Goal: Task Accomplishment & Management: Manage account settings

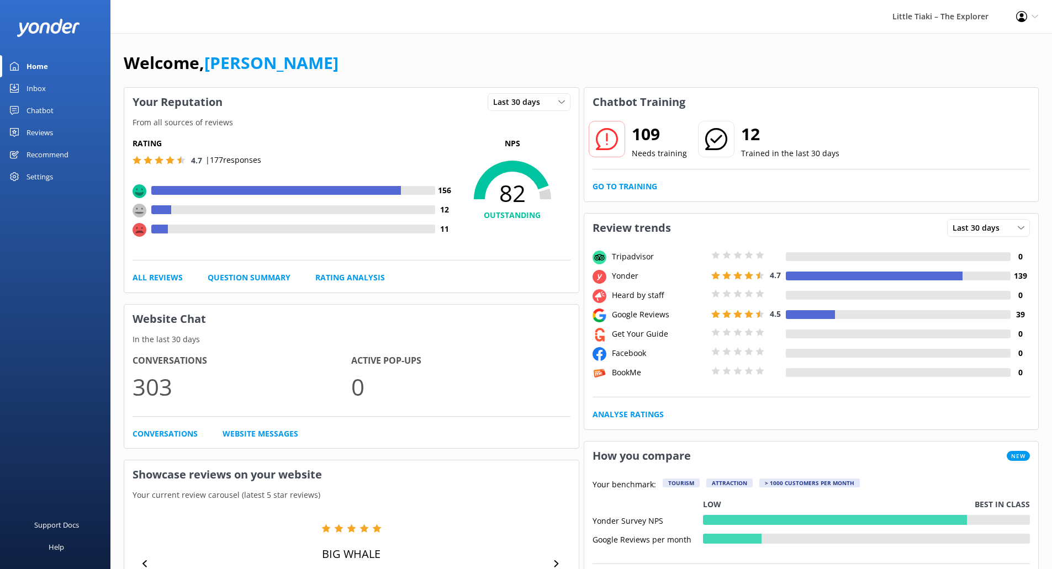
click at [49, 181] on div "Settings" at bounding box center [40, 177] width 27 height 22
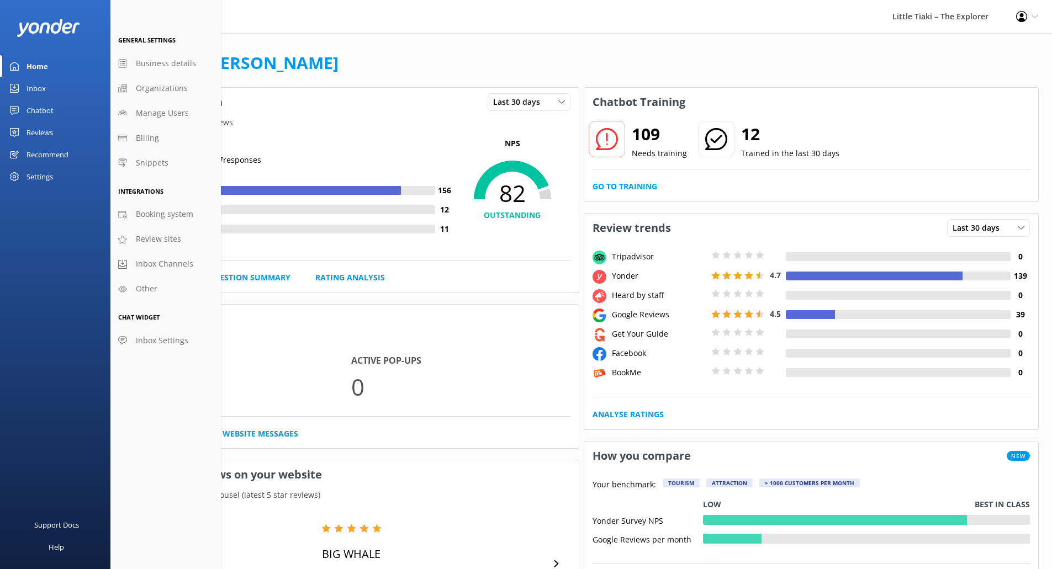
click at [35, 112] on div "Chatbot" at bounding box center [40, 110] width 27 height 22
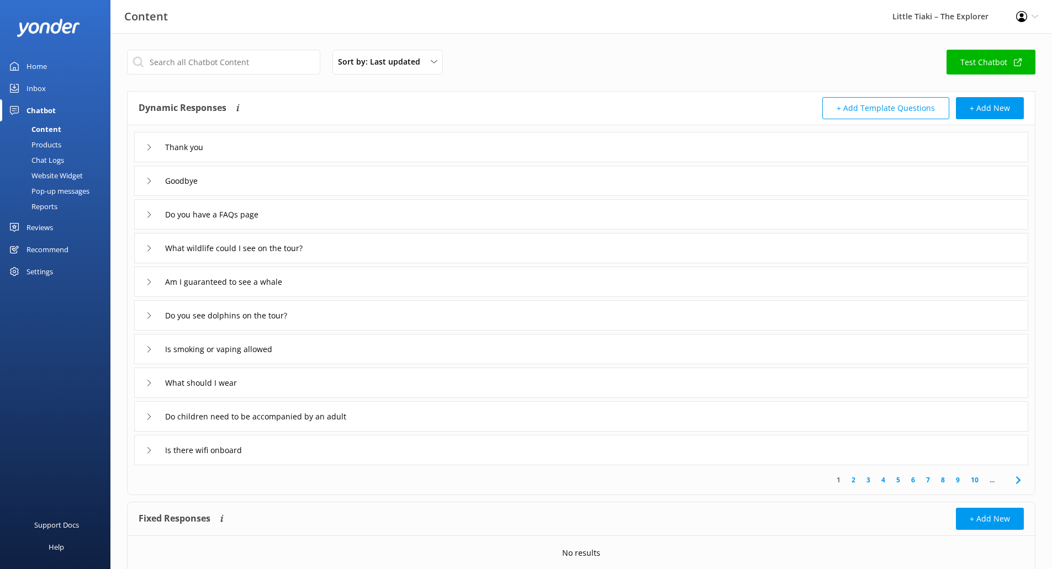
click at [50, 188] on div "Pop-up messages" at bounding box center [48, 190] width 83 height 15
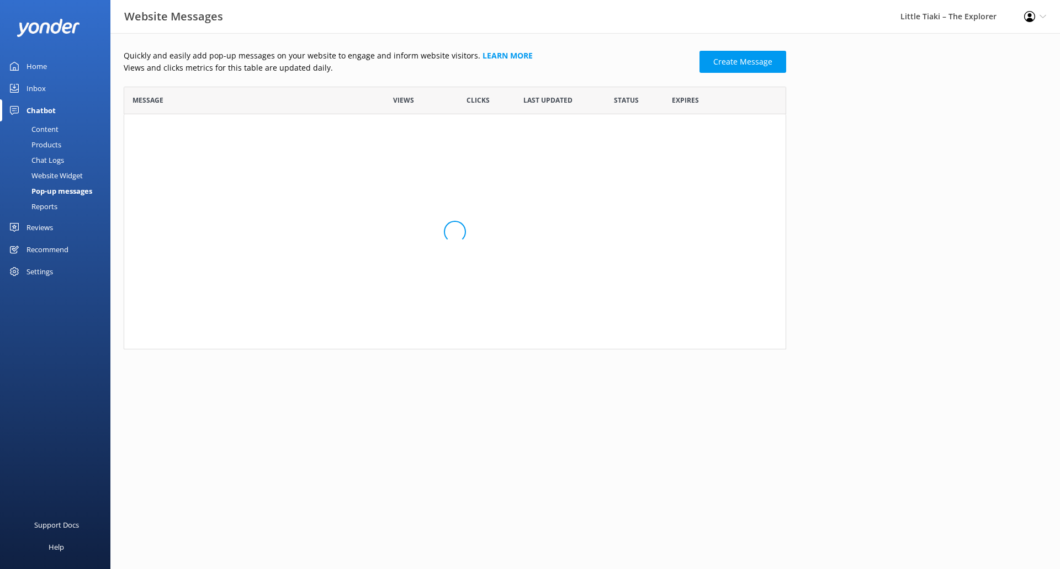
scroll to position [255, 654]
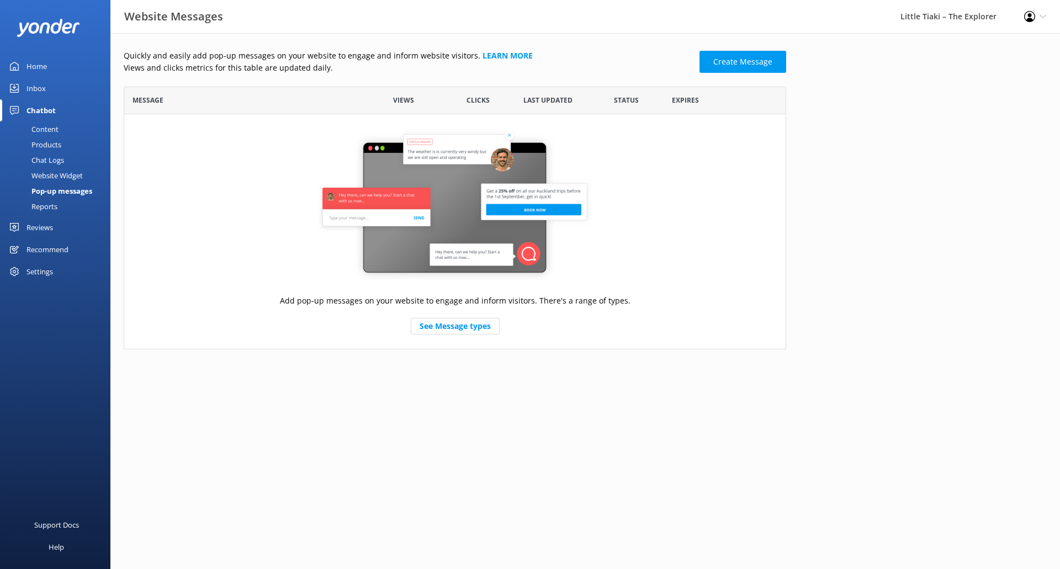
click at [46, 171] on div "Website Widget" at bounding box center [45, 175] width 76 height 15
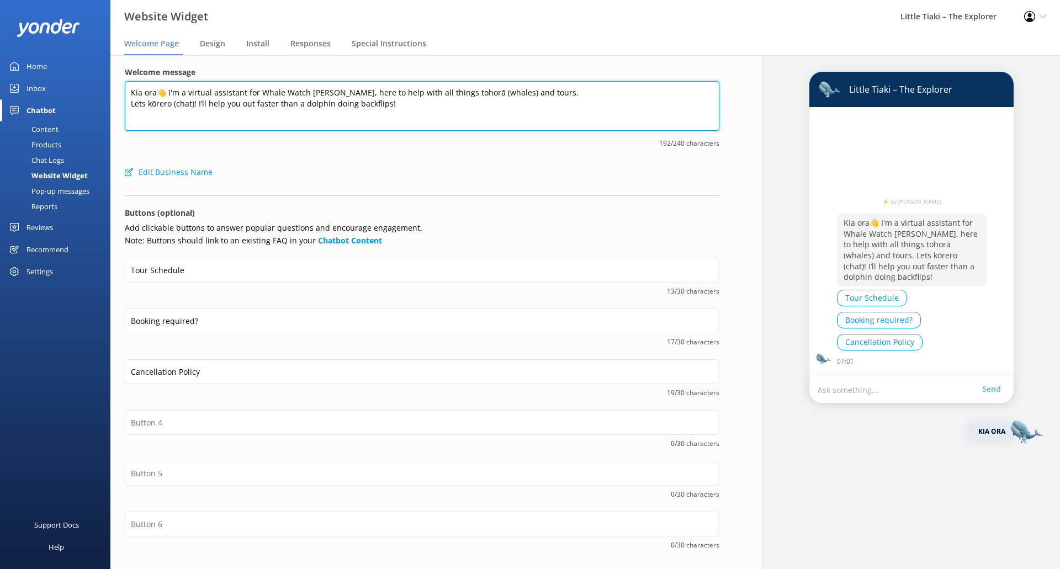
click at [182, 91] on textarea "Kia ora👋 I'm a virtual assistant for Whale Watch [PERSON_NAME], here to help wi…" at bounding box center [422, 106] width 595 height 50
paste textarea "–"
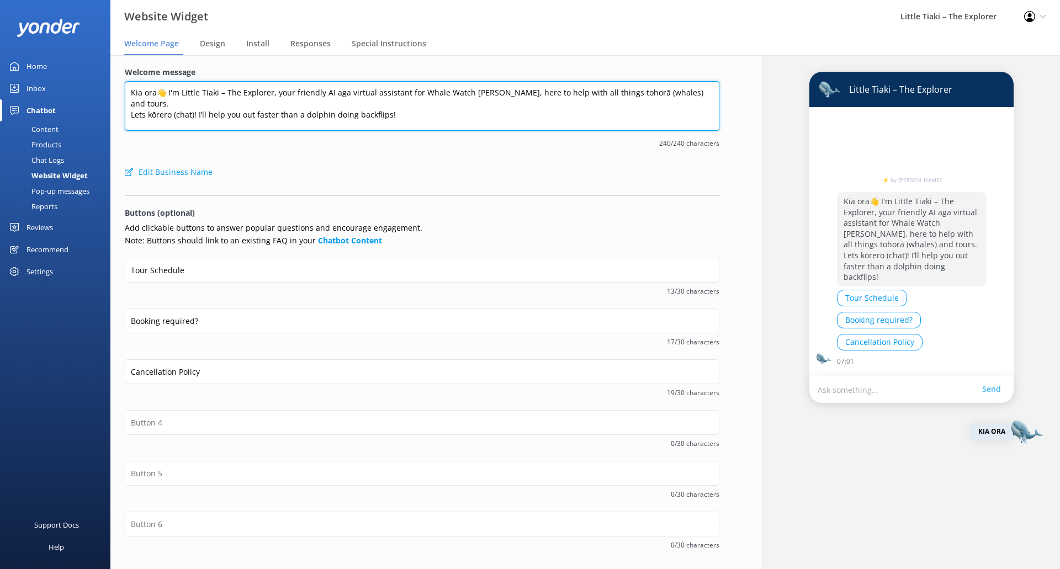
click at [402, 92] on textarea "Kia ora👋 I'm Little Tiaki – The Explorer, your friendly AI aga virtual assistan…" at bounding box center [422, 106] width 595 height 50
click at [368, 89] on textarea "Kia ora👋 I'm Little Tiaki – The Explorer, your friendly AI agent t for Whale Wa…" at bounding box center [422, 106] width 595 height 50
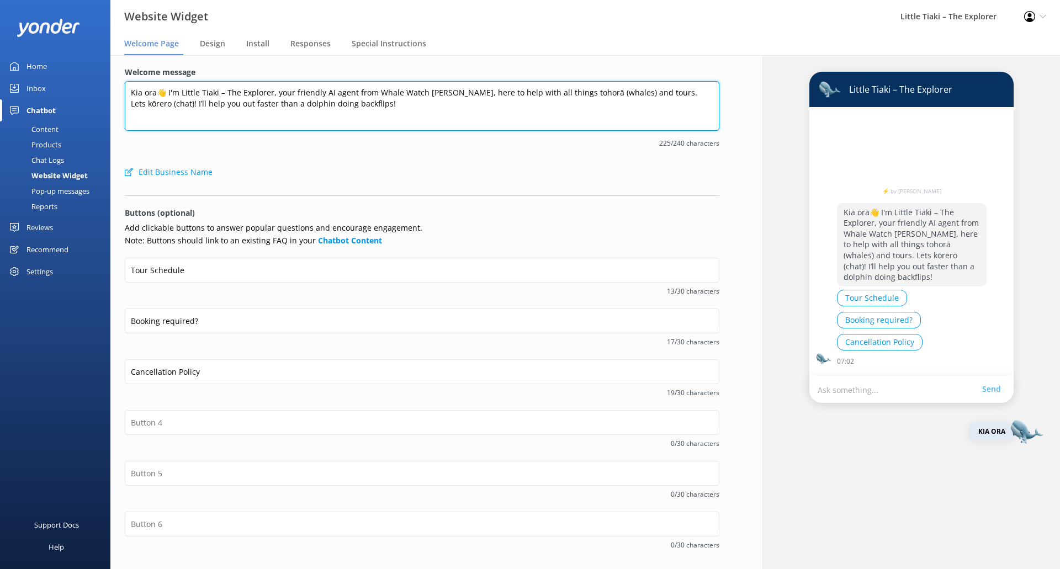
scroll to position [43, 0]
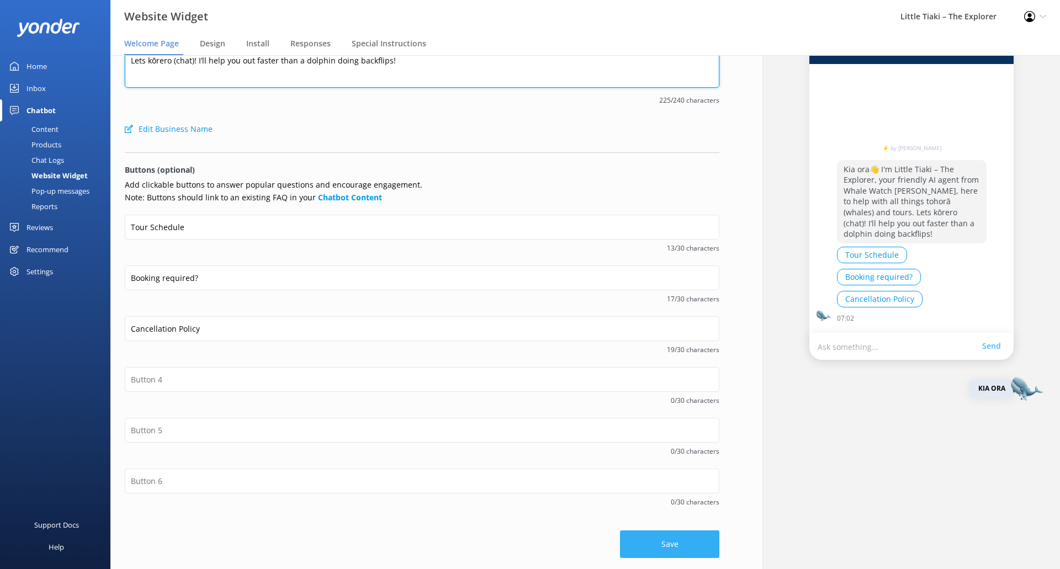
type textarea "Kia ora👋 I'm Little Tiaki – The Explorer, your friendly AI agent from Whale Wat…"
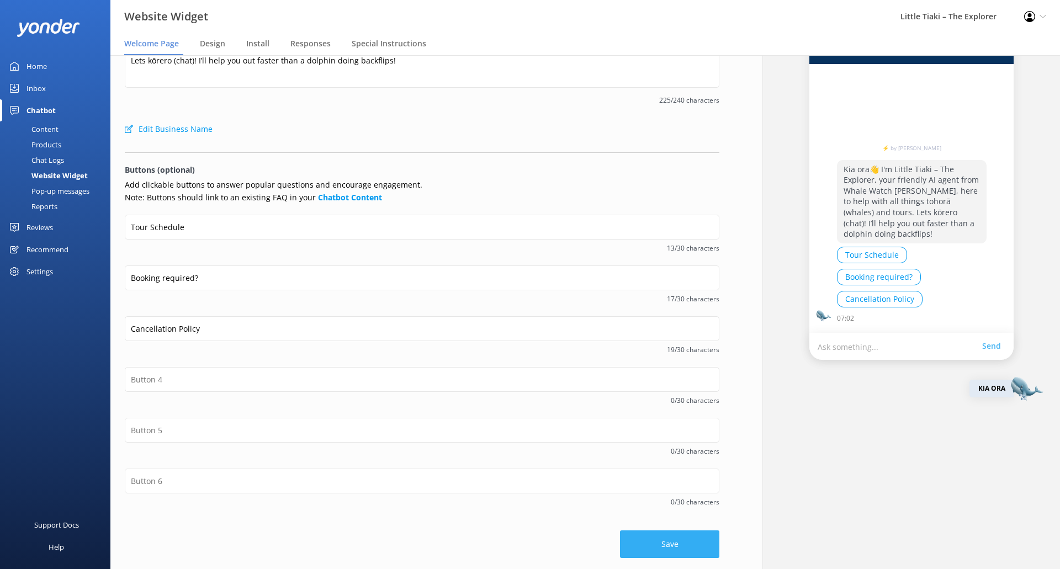
click at [680, 537] on button "Save" at bounding box center [669, 545] width 99 height 28
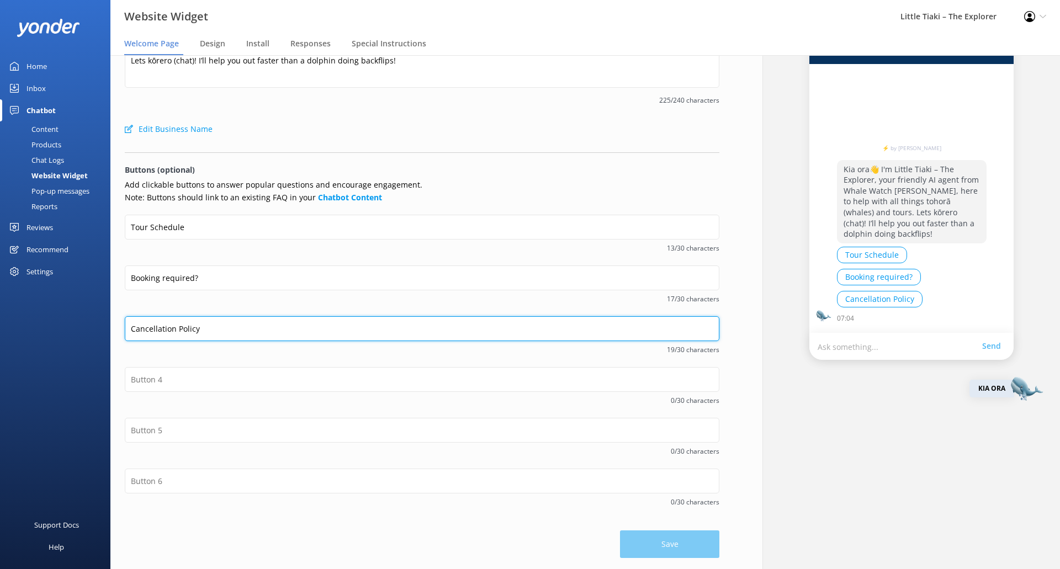
drag, startPoint x: 222, startPoint y: 329, endPoint x: 117, endPoint y: 320, distance: 105.9
click at [117, 320] on div "Welcome message Kia ora👋 I'm Little Tiaki – The Explorer, your friendly AI agen…" at bounding box center [422, 290] width 624 height 557
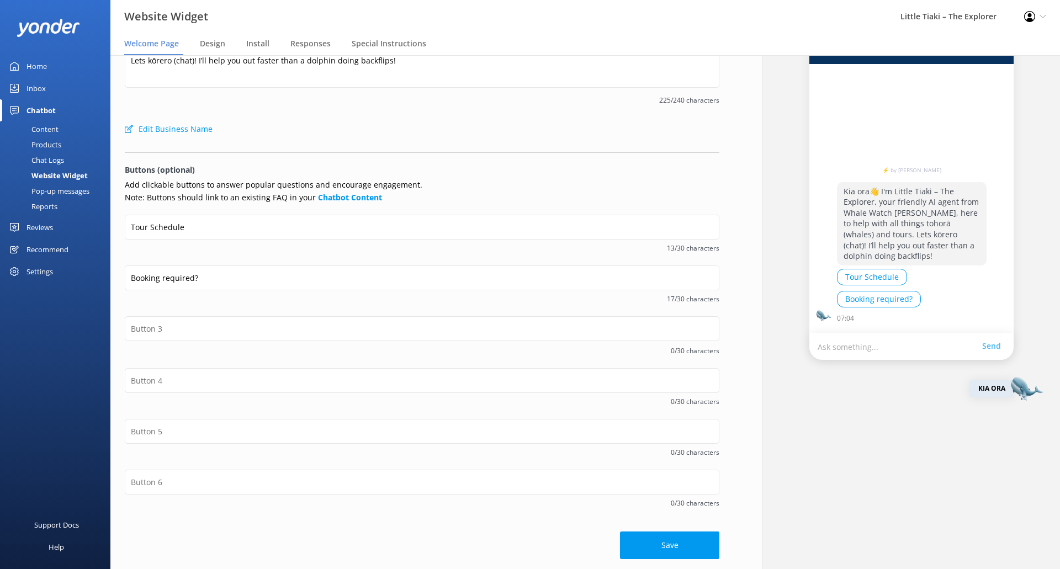
click at [125, 310] on div "Booking required? 17/30 characters" at bounding box center [422, 291] width 595 height 51
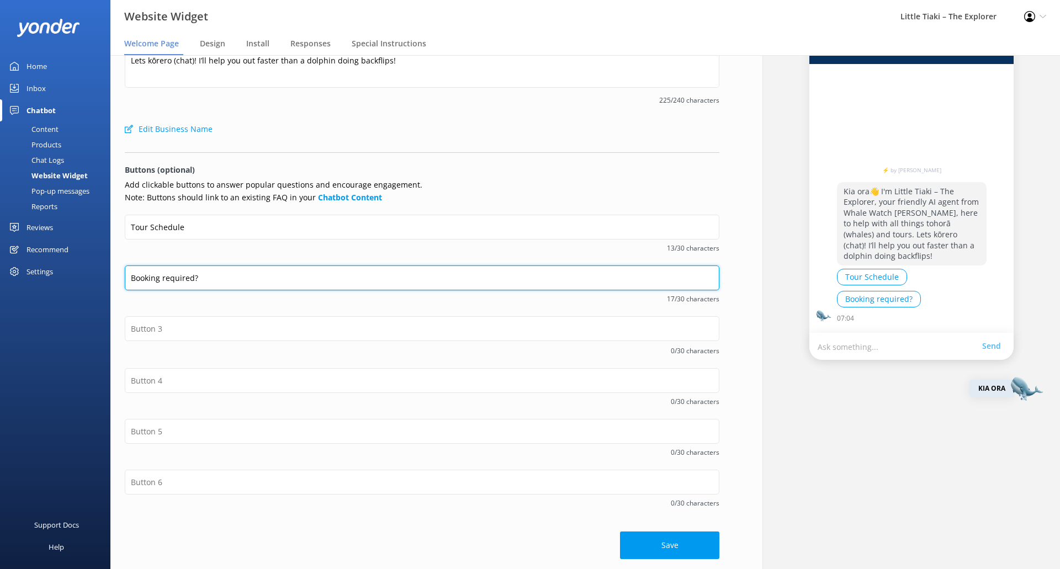
click at [204, 278] on input "Booking required?" at bounding box center [422, 278] width 595 height 25
type input "Booking required"
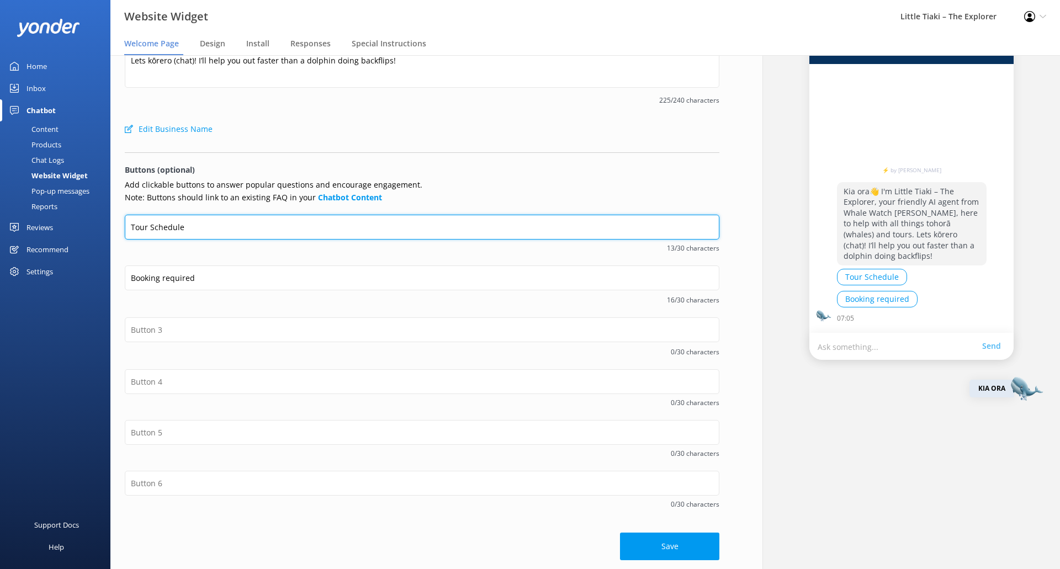
click at [154, 225] on input "Tour Schedule" at bounding box center [422, 227] width 595 height 25
type input "Tour schedule"
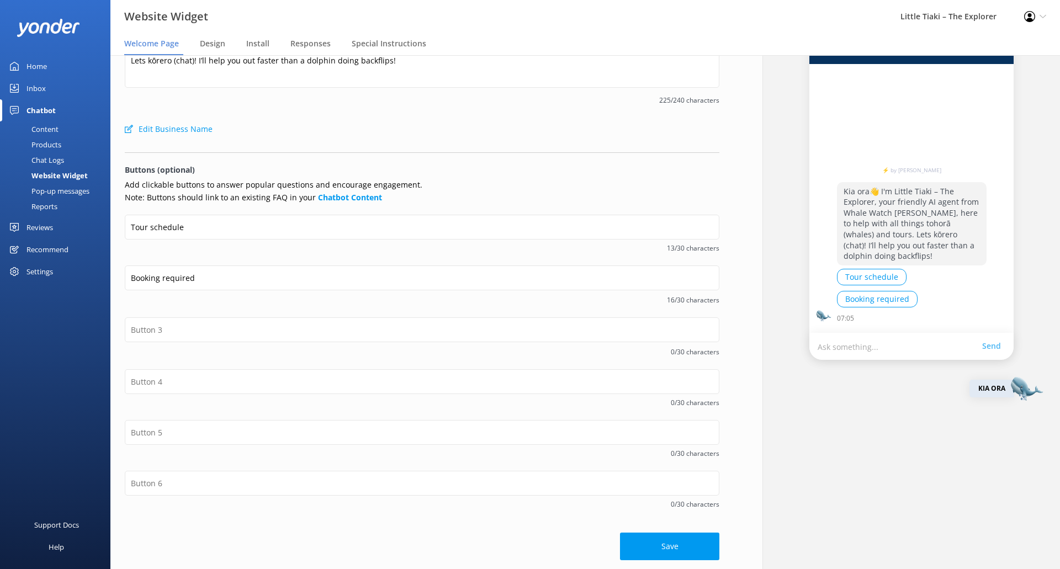
click at [441, 138] on div "Edit Business Name" at bounding box center [422, 129] width 595 height 22
click at [646, 540] on button "Save" at bounding box center [669, 548] width 99 height 28
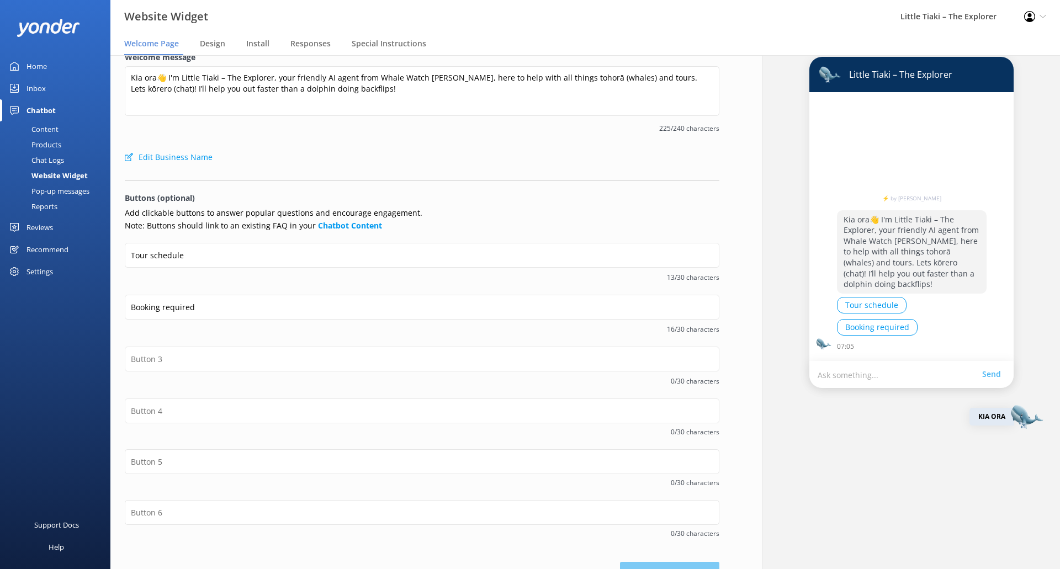
scroll to position [13, 0]
